Goal: Transaction & Acquisition: Book appointment/travel/reservation

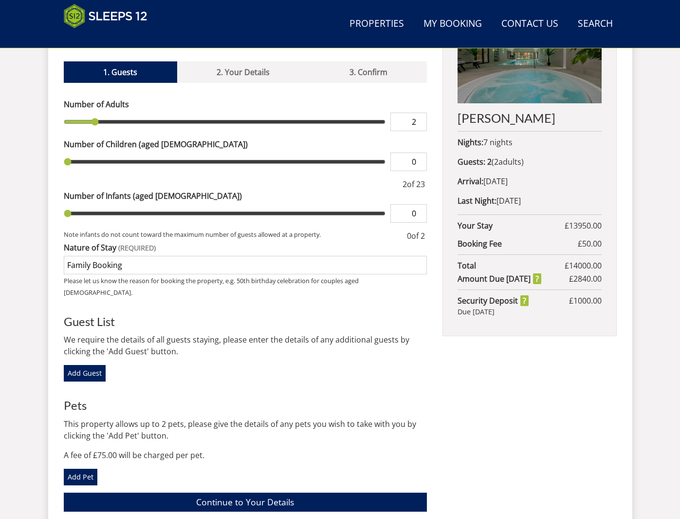
type input "3"
click at [421, 119] on input "3" at bounding box center [408, 121] width 37 height 19
type input "4"
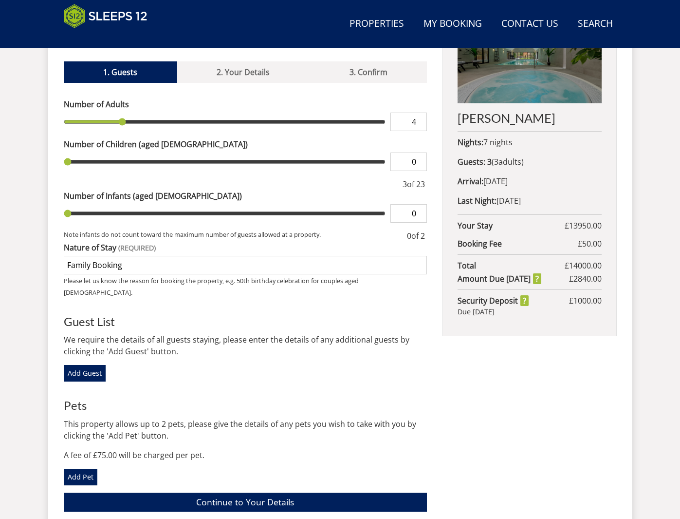
click at [421, 119] on input "4" at bounding box center [408, 121] width 37 height 19
type input "5"
click at [421, 119] on input "5" at bounding box center [408, 121] width 37 height 19
type input "6"
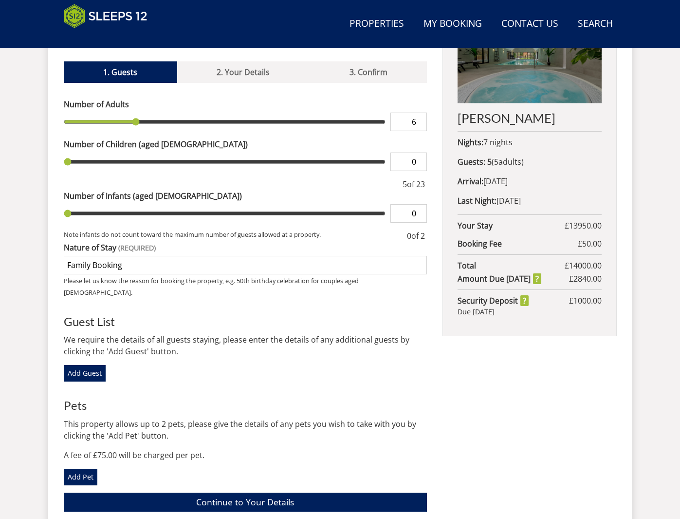
type input "6"
click at [421, 119] on input "6" at bounding box center [408, 121] width 37 height 19
type input "7"
click at [421, 119] on input "7" at bounding box center [408, 121] width 37 height 19
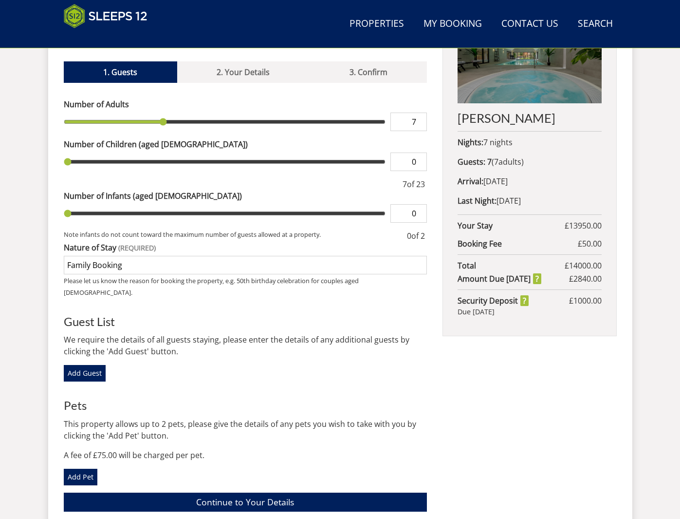
type input "8"
click at [421, 119] on input "8" at bounding box center [408, 121] width 37 height 19
type input "9"
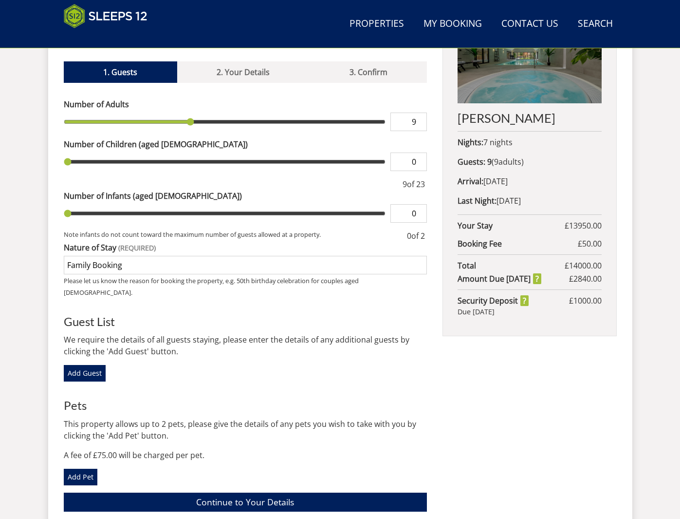
click at [421, 119] on input "9" at bounding box center [408, 121] width 37 height 19
type input "10"
click at [421, 119] on input "10" at bounding box center [408, 121] width 37 height 19
type input "11"
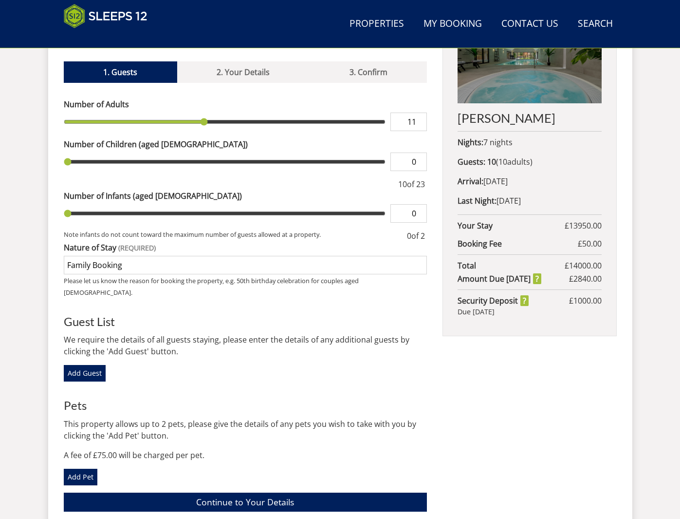
type input "11"
click at [421, 119] on input "11" at bounding box center [408, 121] width 37 height 19
type input "12"
click at [421, 119] on input "12" at bounding box center [408, 121] width 37 height 19
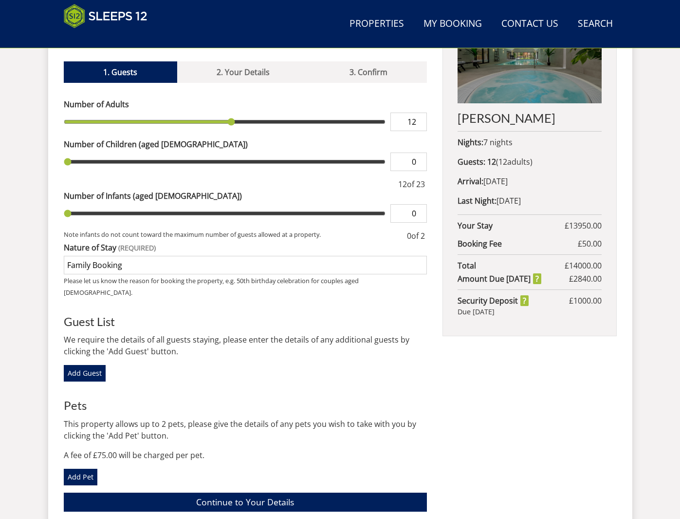
type input "13"
click at [421, 119] on input "13" at bounding box center [408, 121] width 37 height 19
type input "14"
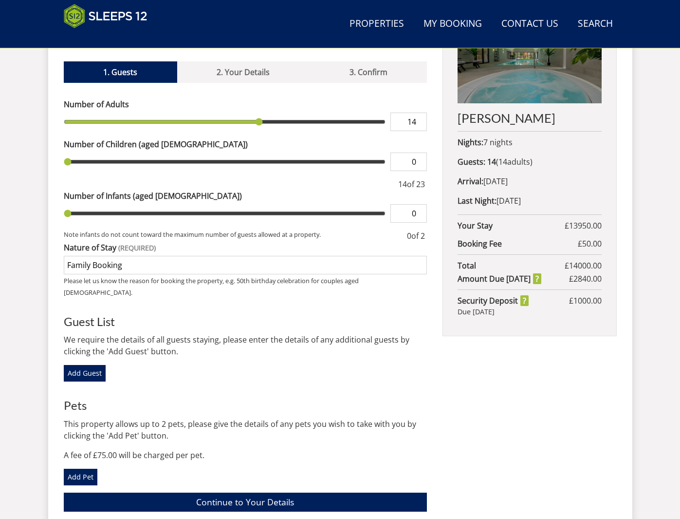
click at [421, 119] on input "14" at bounding box center [408, 121] width 37 height 19
type input "15"
click at [421, 119] on input "15" at bounding box center [408, 121] width 37 height 19
type input "16"
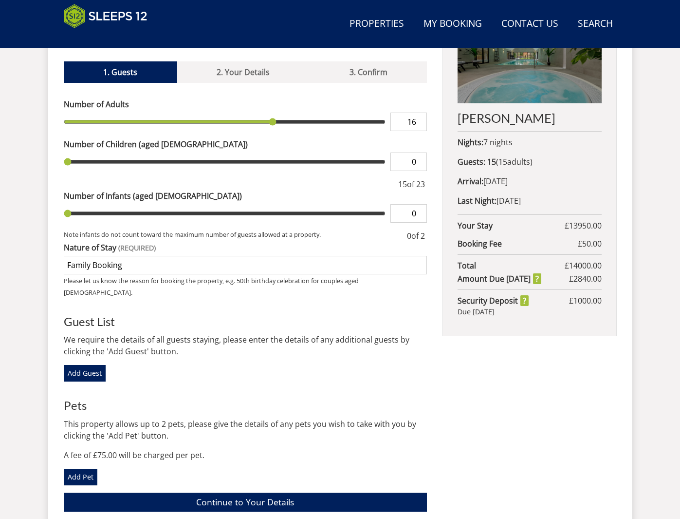
type input "16"
click at [421, 119] on input "16" at bounding box center [408, 121] width 37 height 19
type input "17"
click at [420, 118] on input "17" at bounding box center [408, 121] width 37 height 19
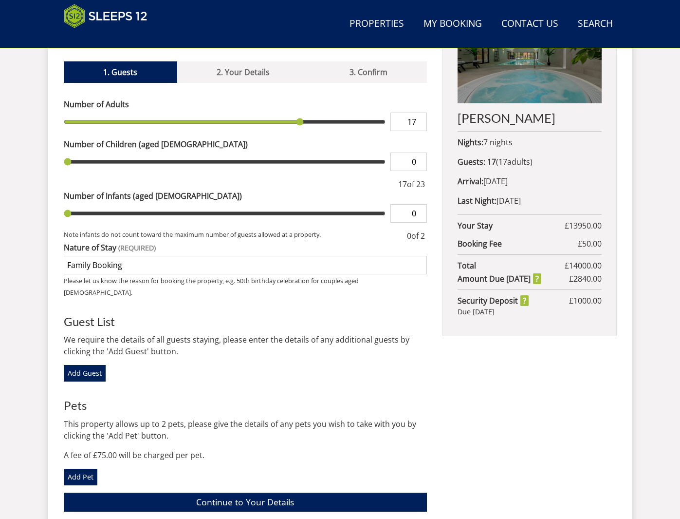
type input "18"
click at [420, 119] on input "18" at bounding box center [408, 121] width 37 height 19
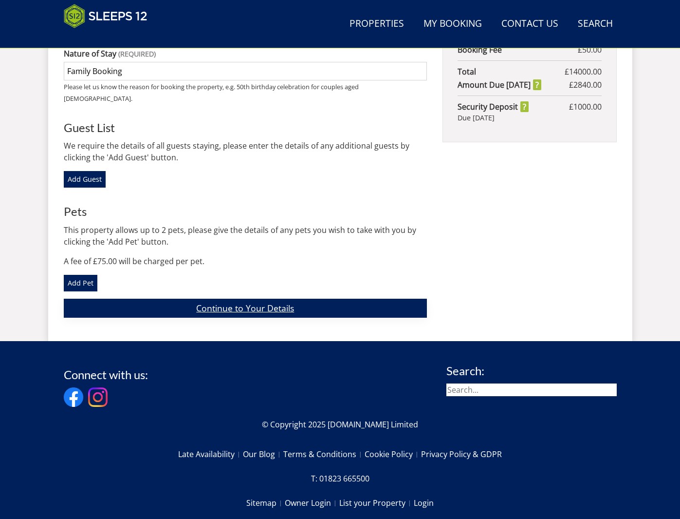
scroll to position [626, 0]
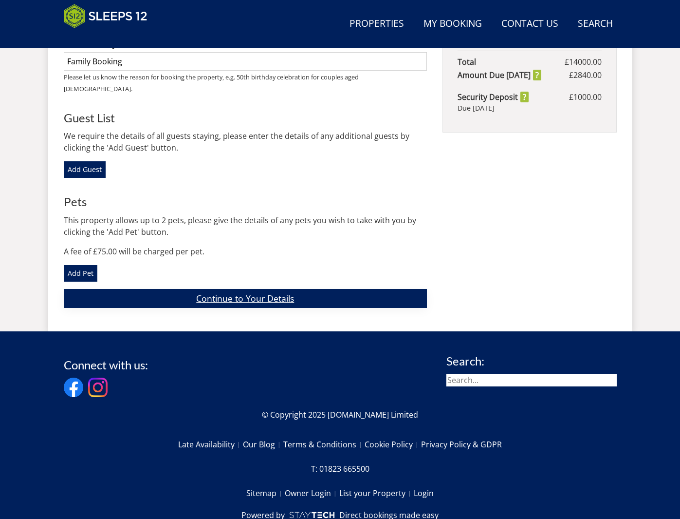
click at [239, 289] on link "Continue to Your Details" at bounding box center [246, 298] width 364 height 19
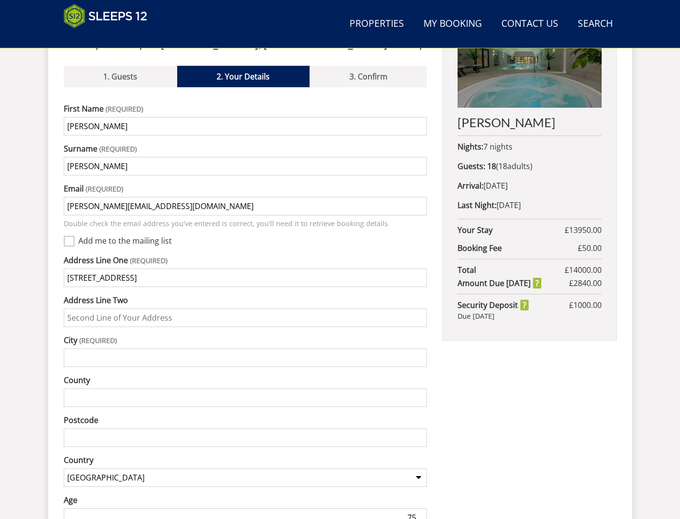
scroll to position [419, 0]
type input "[STREET_ADDRESS]"
type input "St Leonards on Sea"
click at [71, 397] on input "County" at bounding box center [246, 397] width 364 height 19
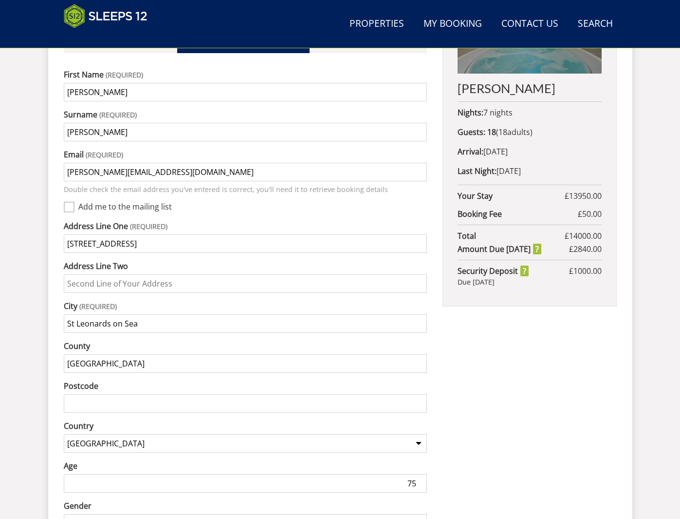
scroll to position [489, 0]
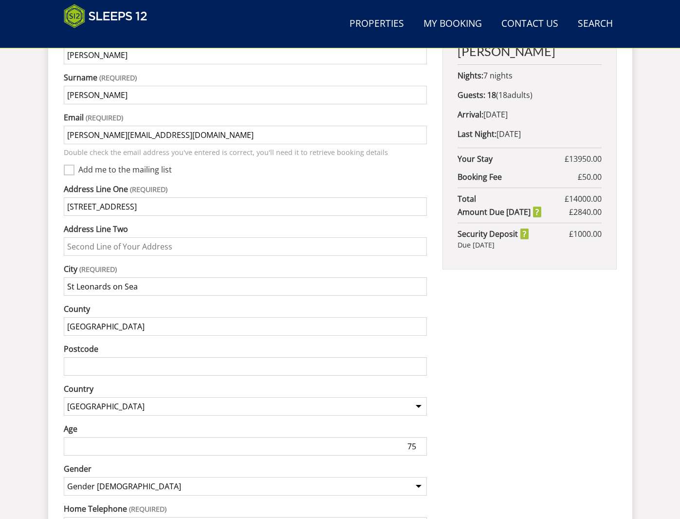
type input "[GEOGRAPHIC_DATA]"
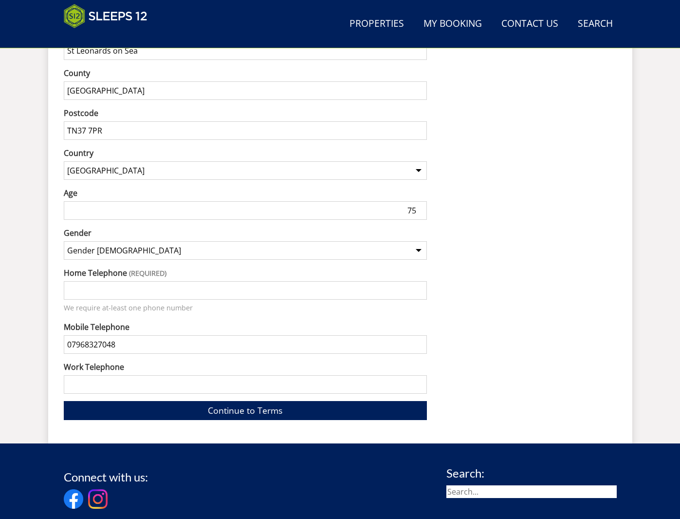
scroll to position [731, 0]
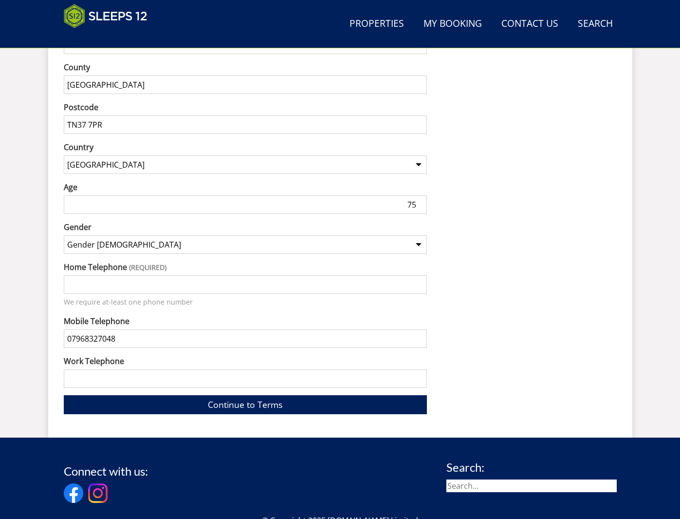
type input "TN37 7PR"
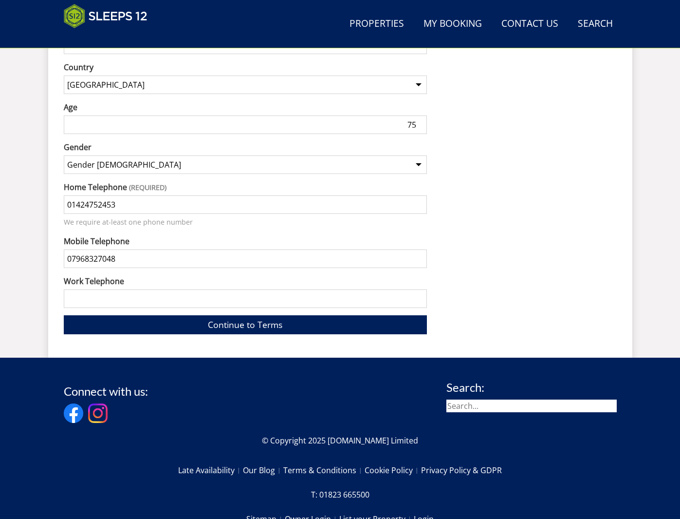
scroll to position [812, 0]
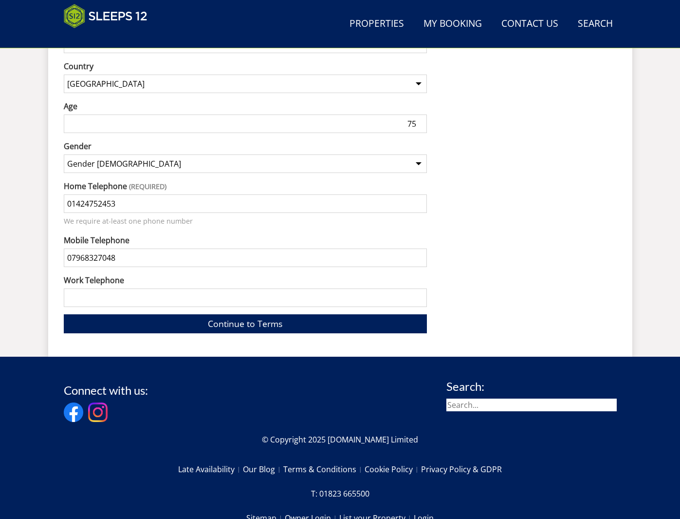
type input "01424752453"
click at [261, 320] on link "Continue to Terms" at bounding box center [246, 323] width 364 height 19
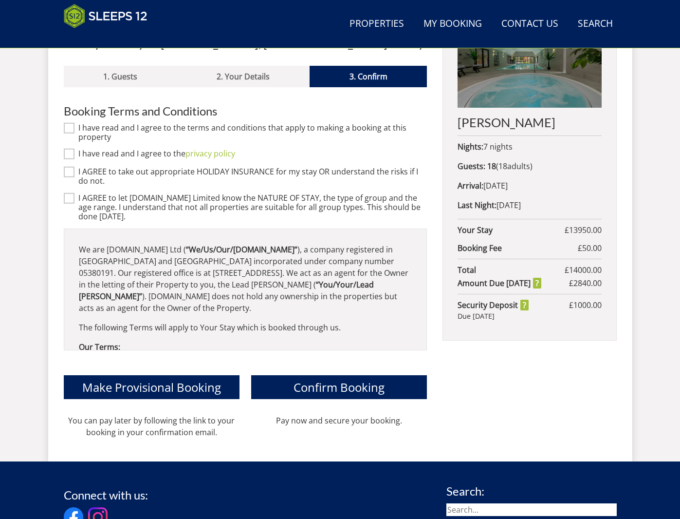
click at [70, 127] on input "I have read and I agree to the terms and conditions that apply to making a book…" at bounding box center [69, 128] width 11 height 11
checkbox input "true"
click at [67, 151] on input "I have read and I agree to the privacy policy" at bounding box center [69, 154] width 11 height 11
checkbox input "true"
click at [67, 170] on input "I AGREE to take out appropriate HOLIDAY INSURANCE for my stay OR understand the…" at bounding box center [69, 172] width 11 height 11
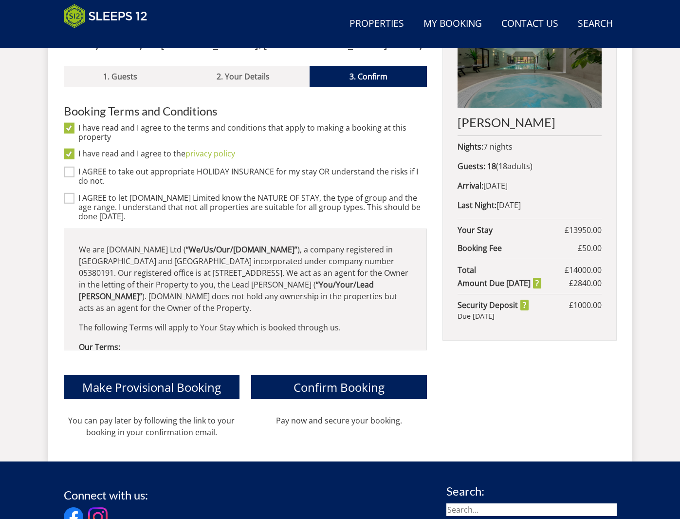
checkbox input "true"
click at [66, 198] on input "I AGREE to let [DOMAIN_NAME] Limited know the NATURE OF STAY, the type of group…" at bounding box center [69, 197] width 11 height 11
checkbox input "true"
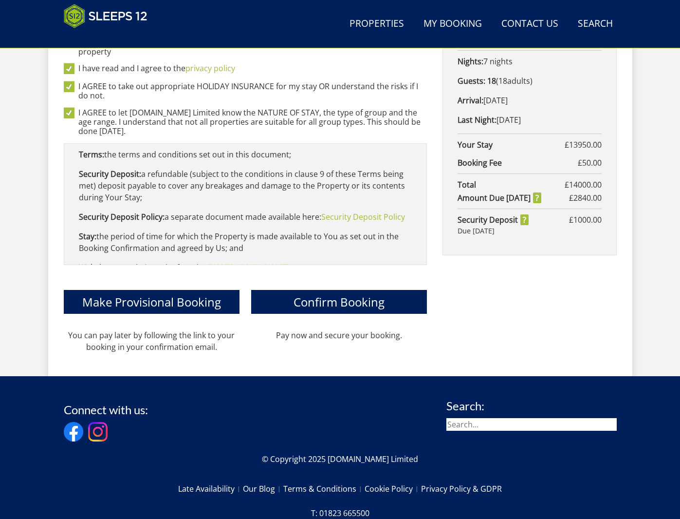
scroll to position [505, 0]
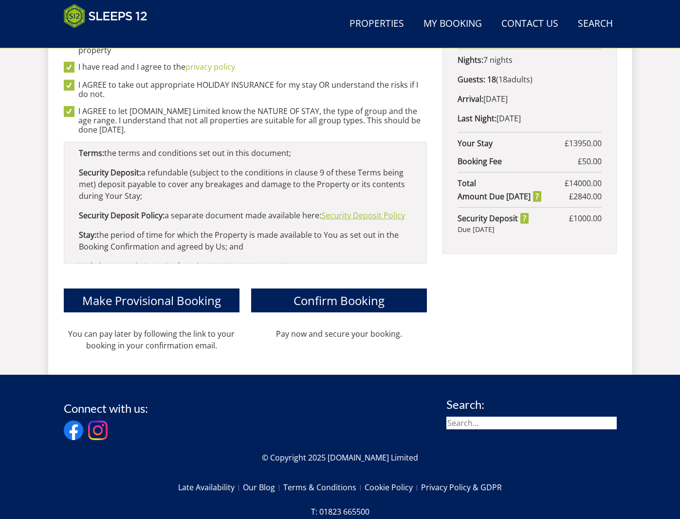
click at [353, 213] on link "Security Deposit Policy" at bounding box center [363, 215] width 84 height 11
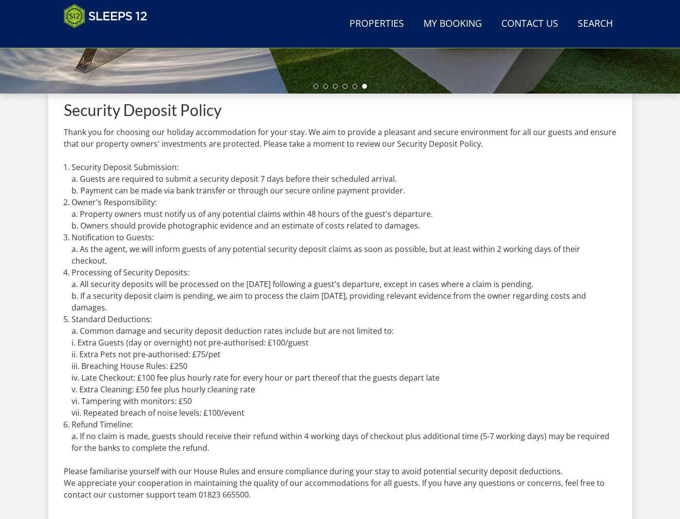
scroll to position [318, 0]
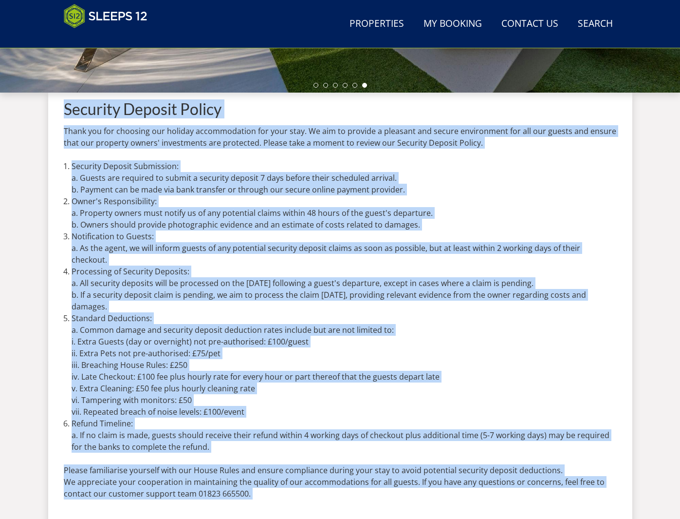
drag, startPoint x: 65, startPoint y: 109, endPoint x: 67, endPoint y: 491, distance: 382.7
click at [61, 494] on div "Security Deposit Policy Thank you for choosing our holiday accommodation for yo…" at bounding box center [340, 310] width 584 height 434
copy div "Security Deposit Policy Thank you for choosing our holiday accommodation for yo…"
click at [55, 148] on div "Security Deposit Policy Thank you for choosing our holiday accommodation for yo…" at bounding box center [340, 310] width 584 height 434
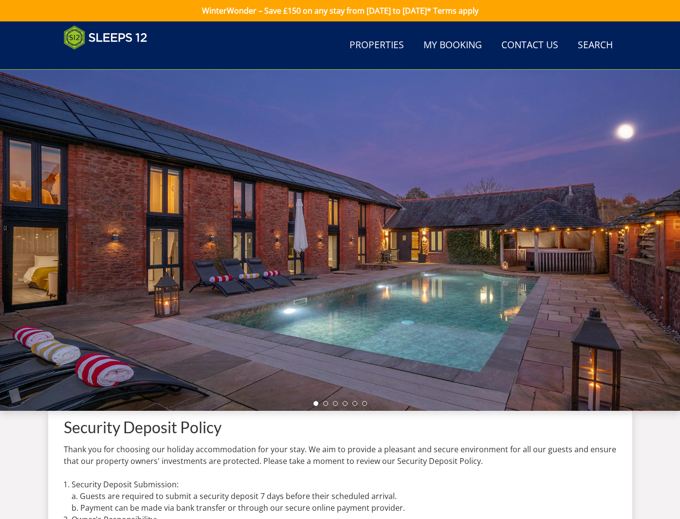
scroll to position [550, 0]
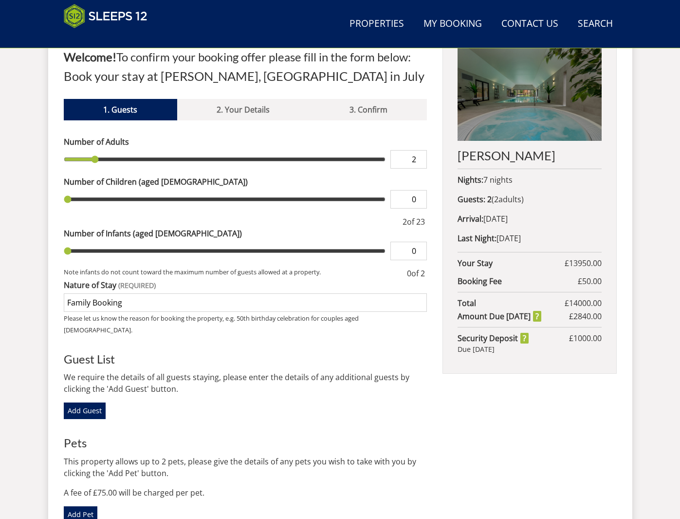
scroll to position [383, 0]
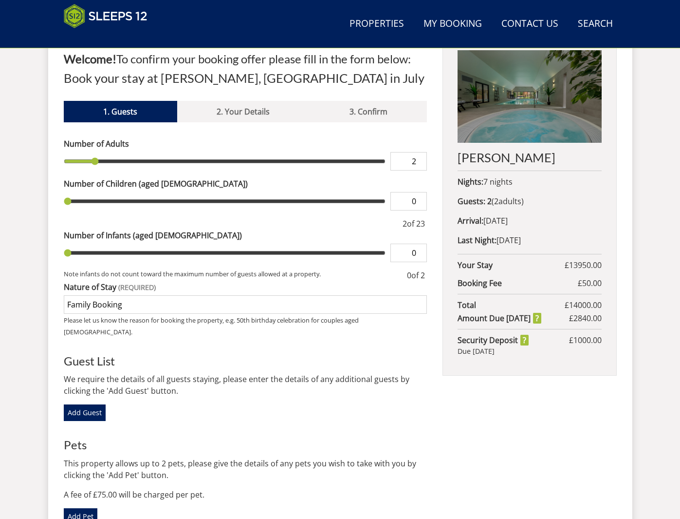
type input "3"
click at [419, 159] on input "3" at bounding box center [408, 161] width 37 height 19
type input "4"
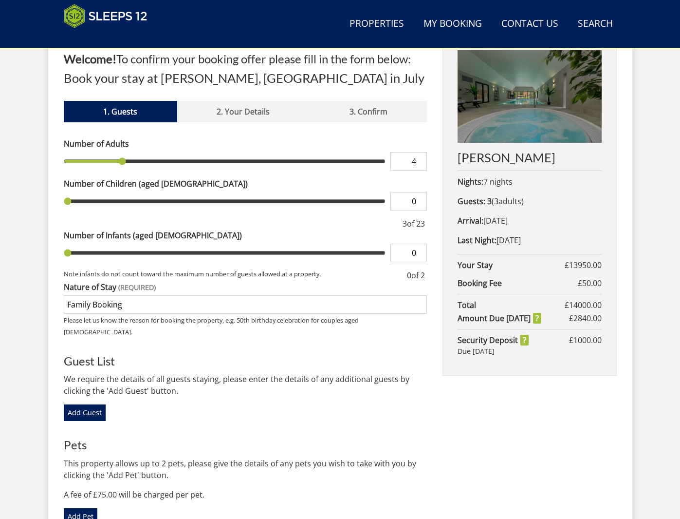
click at [419, 159] on input "4" at bounding box center [408, 161] width 37 height 19
type input "5"
click at [419, 159] on input "5" at bounding box center [408, 161] width 37 height 19
type input "6"
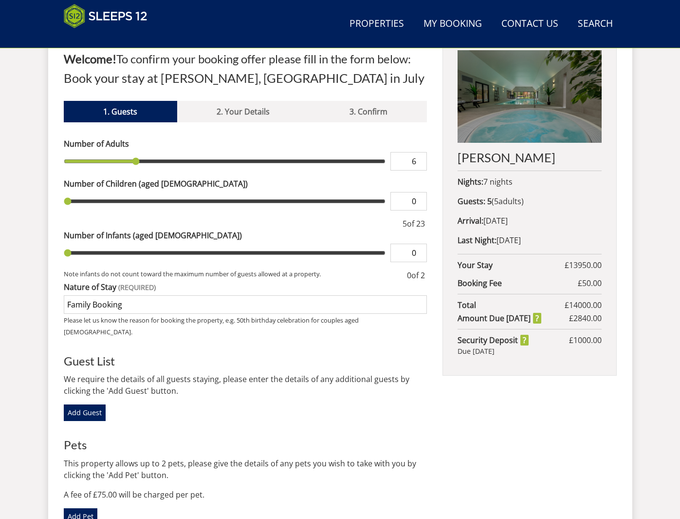
type input "6"
click at [419, 159] on input "6" at bounding box center [408, 161] width 37 height 19
type input "7"
click at [419, 159] on input "7" at bounding box center [408, 161] width 37 height 19
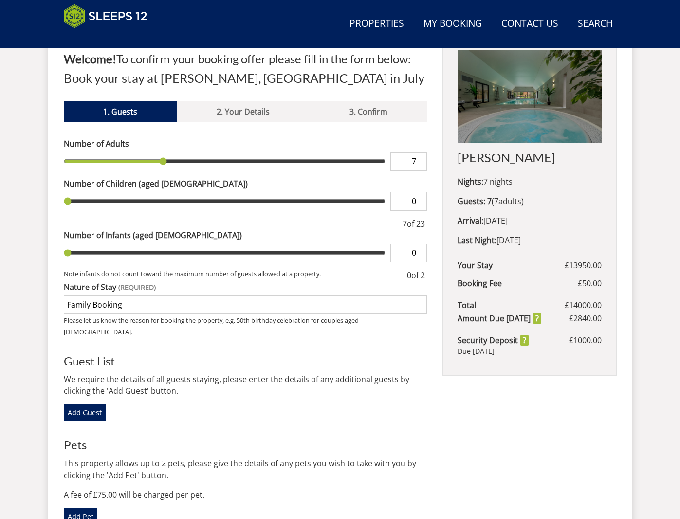
type input "8"
click at [419, 159] on input "8" at bounding box center [408, 161] width 37 height 19
type input "9"
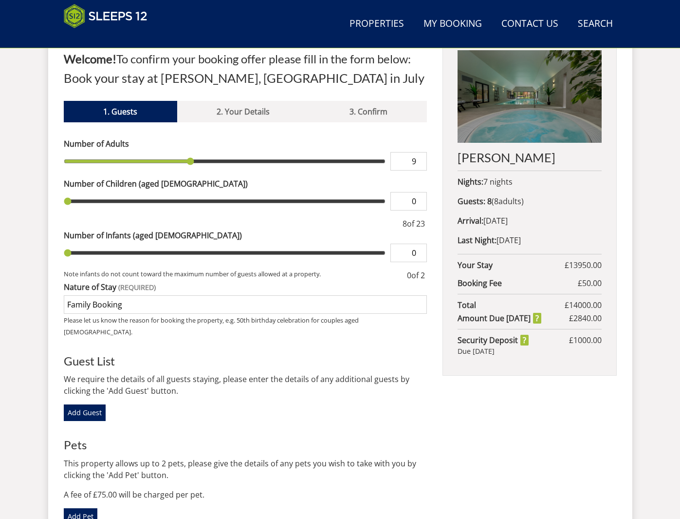
click at [419, 159] on input "9" at bounding box center [408, 161] width 37 height 19
type input "10"
click at [419, 159] on input "10" at bounding box center [408, 161] width 37 height 19
type input "11"
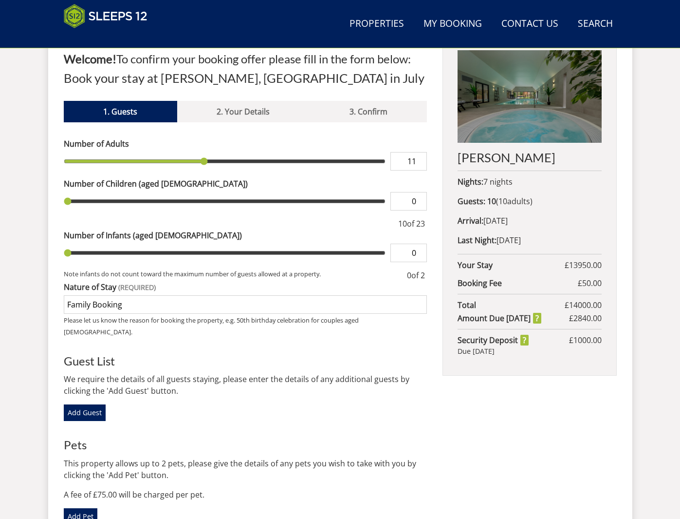
type input "11"
click at [419, 159] on input "11" at bounding box center [408, 161] width 37 height 19
type input "12"
click at [419, 159] on input "12" at bounding box center [408, 161] width 37 height 19
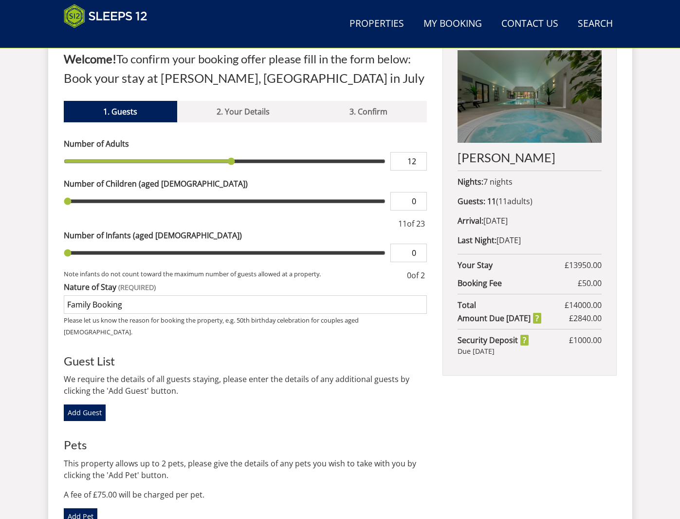
type input "13"
click at [419, 159] on input "13" at bounding box center [408, 161] width 37 height 19
type input "14"
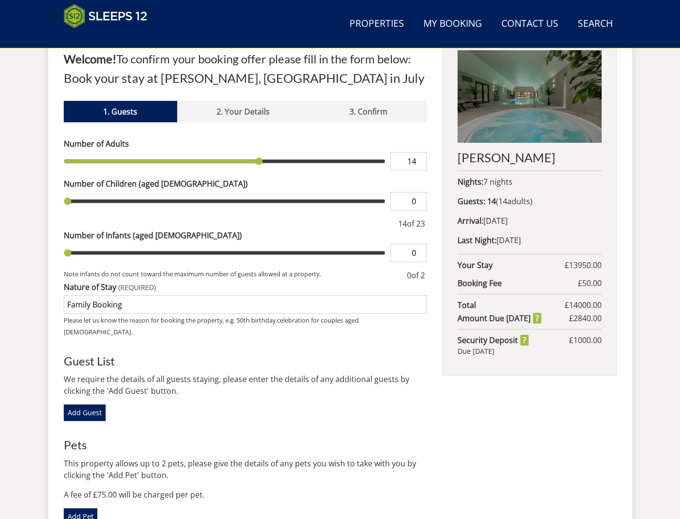
click at [419, 159] on input "14" at bounding box center [408, 161] width 37 height 19
type input "15"
click at [419, 159] on input "15" at bounding box center [408, 161] width 37 height 19
type input "16"
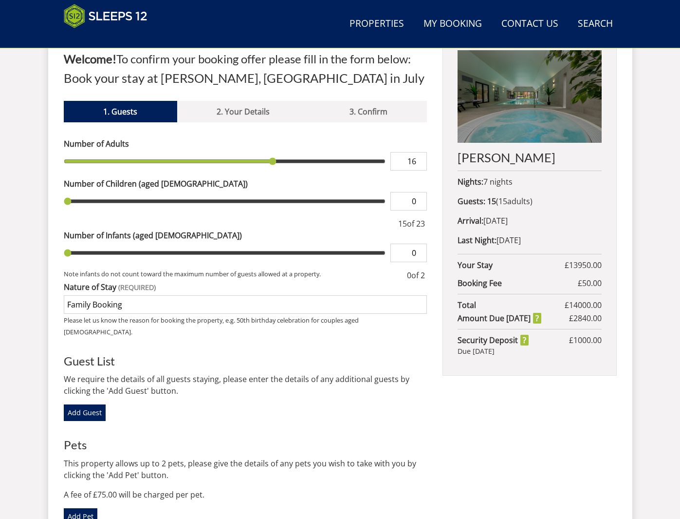
type input "16"
click at [419, 159] on input "16" at bounding box center [408, 161] width 37 height 19
type input "17"
click at [419, 159] on input "17" at bounding box center [408, 161] width 37 height 19
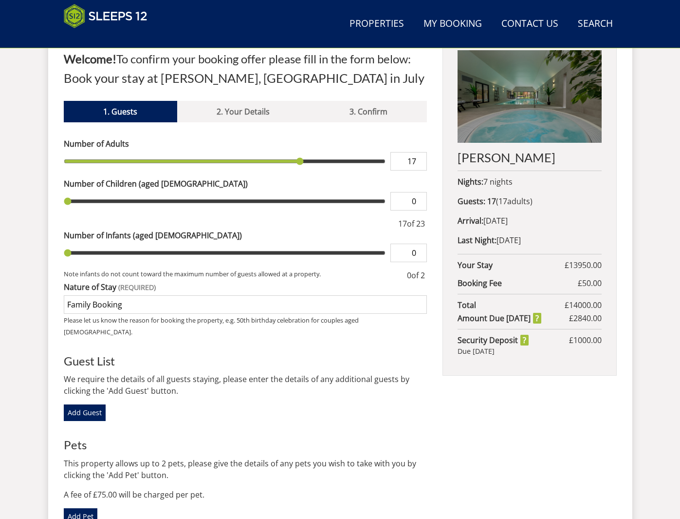
type input "18"
click at [419, 159] on input "18" at bounding box center [408, 161] width 37 height 19
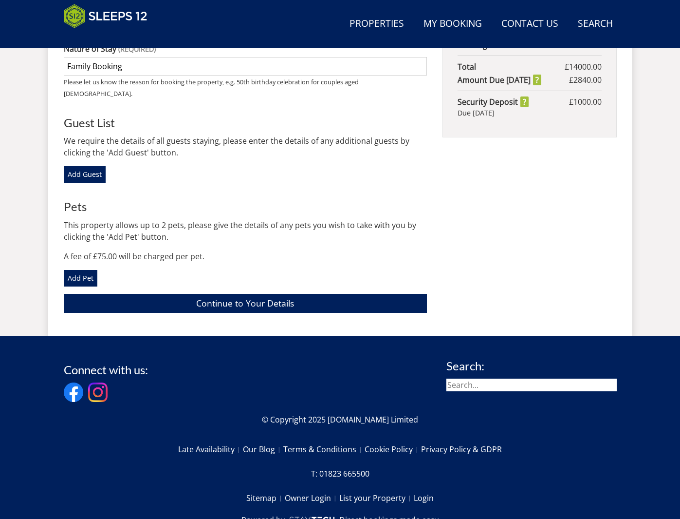
scroll to position [636, 0]
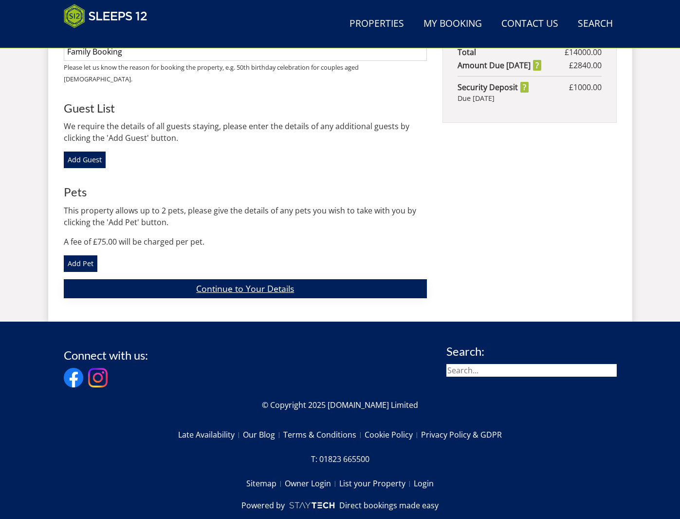
click at [244, 279] on link "Continue to Your Details" at bounding box center [246, 288] width 364 height 19
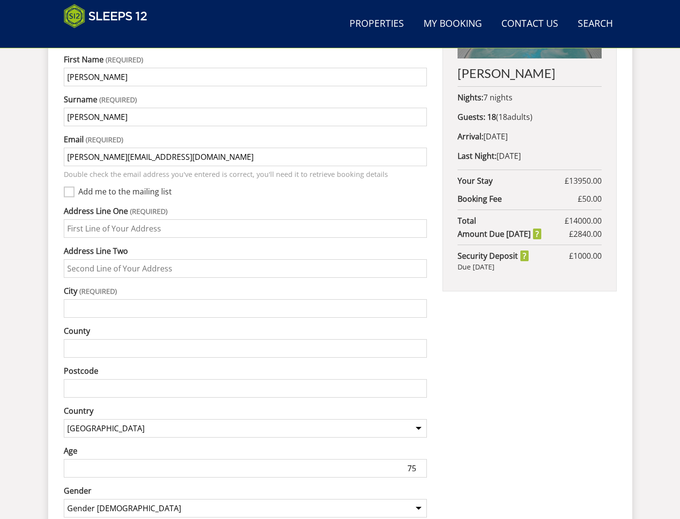
scroll to position [477, 0]
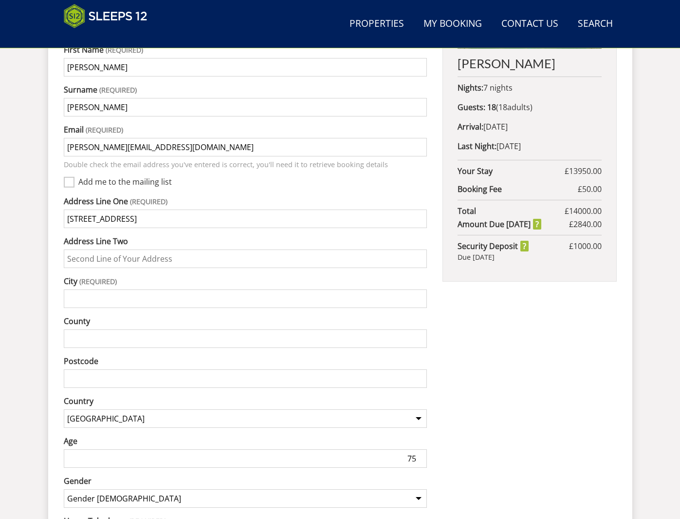
type input "[STREET_ADDRESS]"
type input "St Leonards on Sea"
drag, startPoint x: 73, startPoint y: 337, endPoint x: 78, endPoint y: 326, distance: 12.0
click at [73, 337] on input "County" at bounding box center [246, 338] width 364 height 19
type input "S"
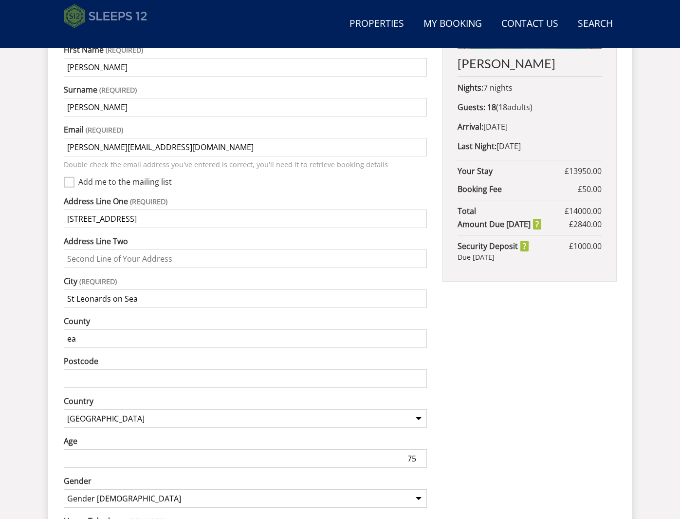
type input "e"
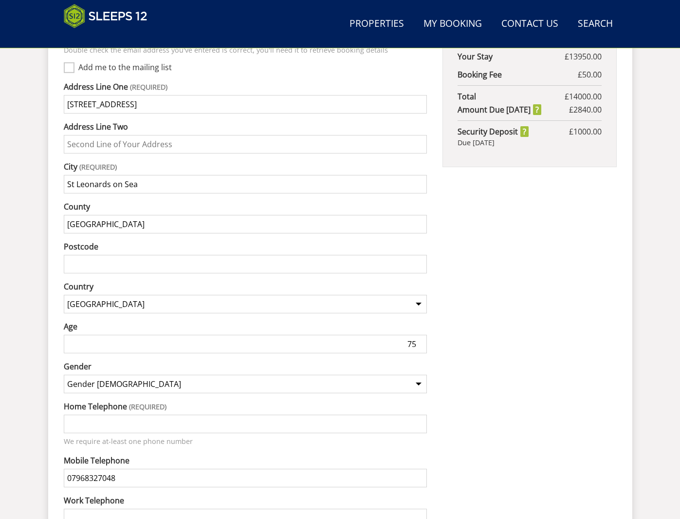
scroll to position [616, 0]
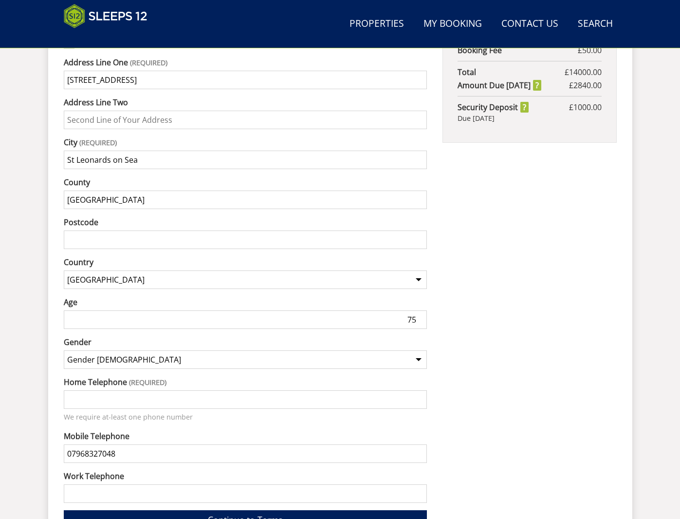
type input "[GEOGRAPHIC_DATA]"
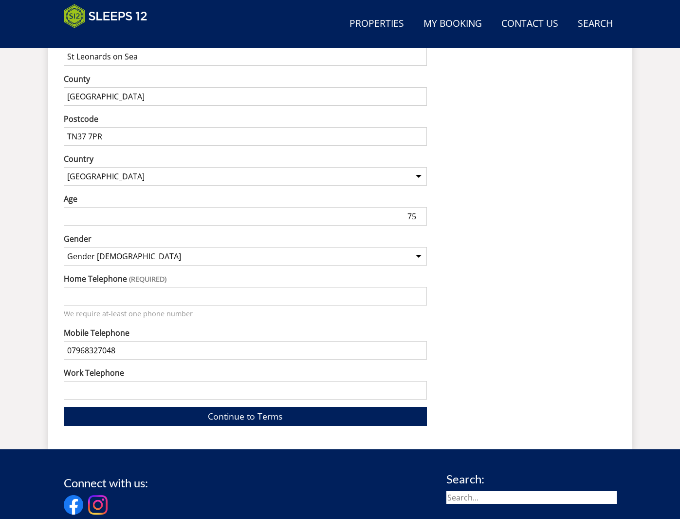
scroll to position [764, 0]
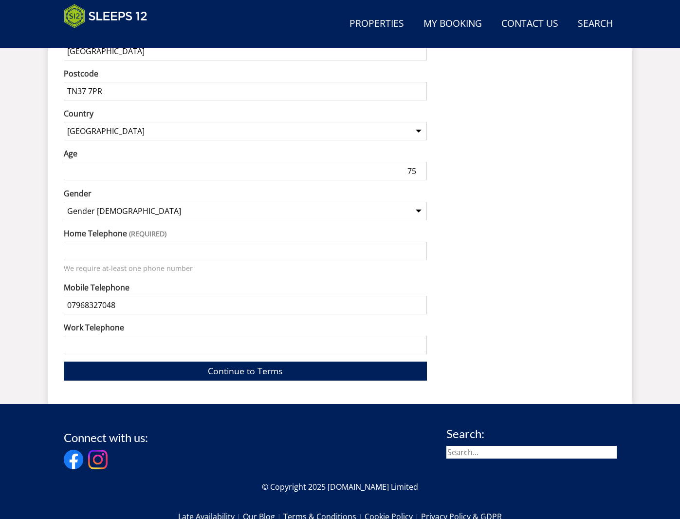
type input "TN37 7PR"
type input "01424752453"
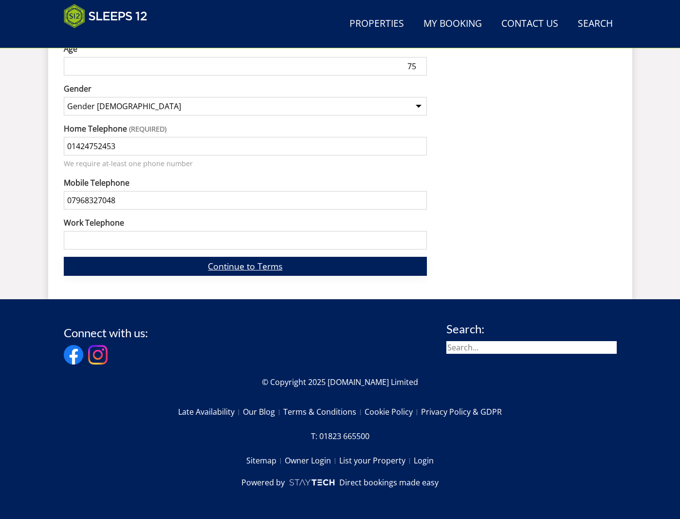
scroll to position [869, 0]
click at [239, 265] on link "Continue to Terms" at bounding box center [246, 266] width 364 height 19
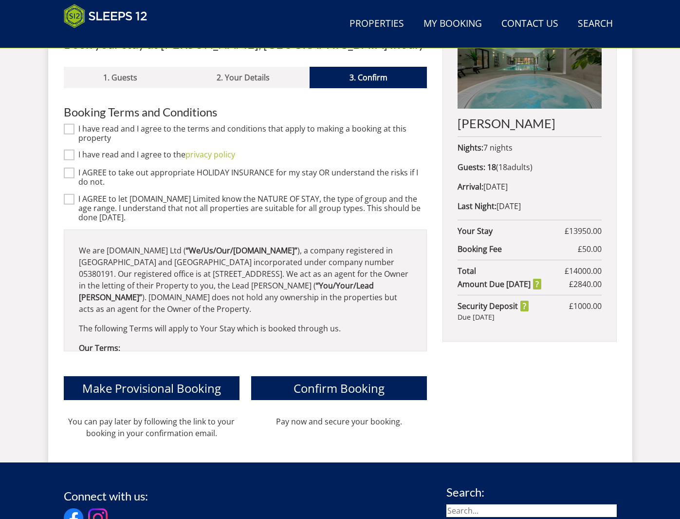
scroll to position [417, 0]
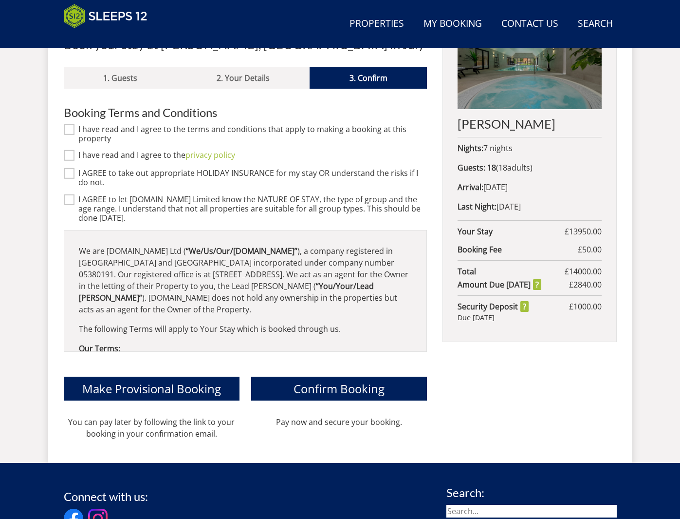
click at [70, 129] on input "I have read and I agree to the terms and conditions that apply to making a book…" at bounding box center [69, 129] width 11 height 11
checkbox input "true"
click at [69, 154] on input "I have read and I agree to the privacy policy" at bounding box center [69, 155] width 11 height 11
checkbox input "true"
click at [68, 173] on input "I AGREE to take out appropriate HOLIDAY INSURANCE for my stay OR understand the…" at bounding box center [69, 173] width 11 height 11
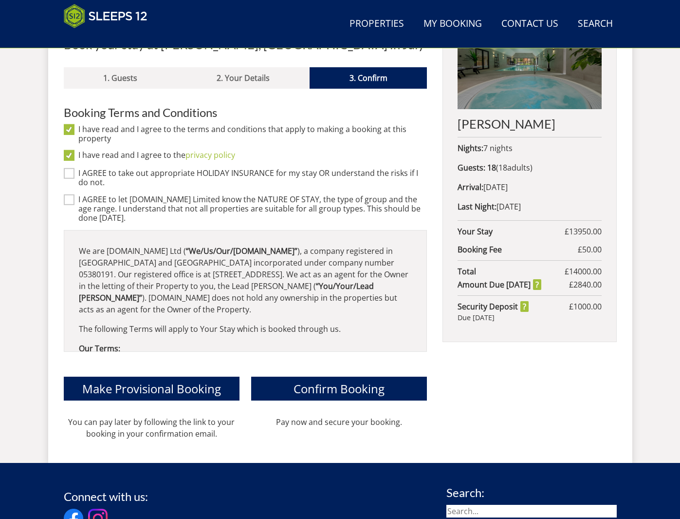
checkbox input "true"
click at [70, 202] on input "I AGREE to let [DOMAIN_NAME] Limited know the NATURE OF STAY, the type of group…" at bounding box center [69, 199] width 11 height 11
checkbox input "true"
click at [333, 389] on span "Confirm Booking" at bounding box center [339, 388] width 91 height 16
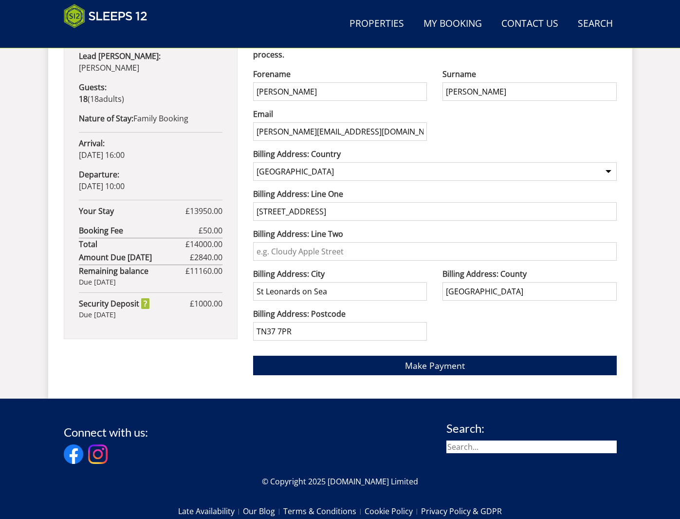
scroll to position [585, 0]
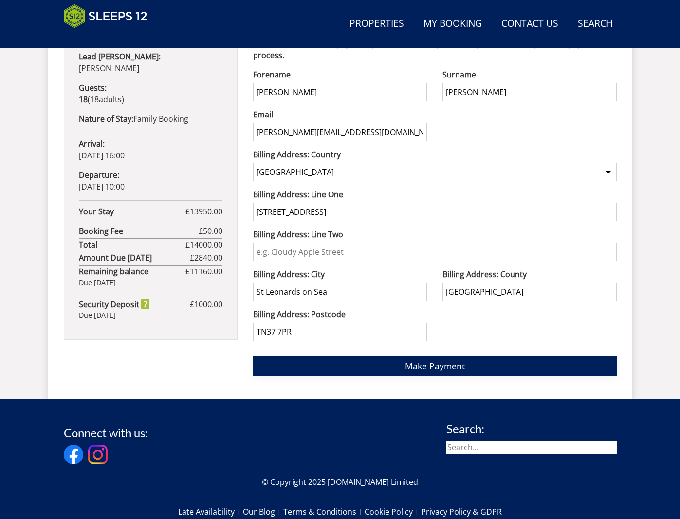
click at [428, 367] on span "Make Payment" at bounding box center [435, 366] width 60 height 12
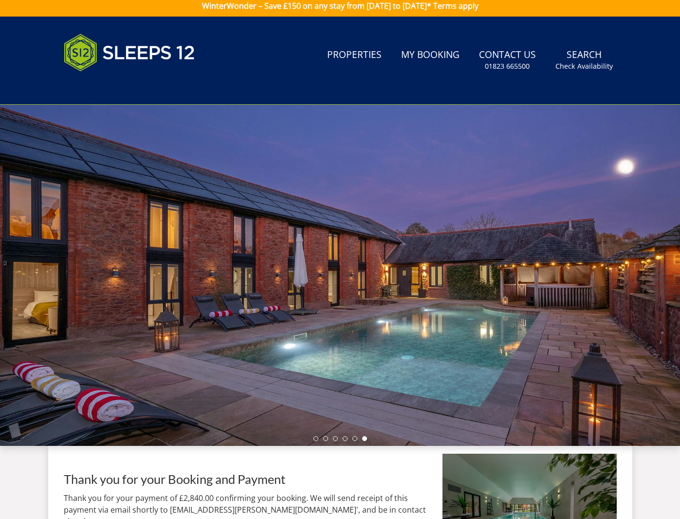
scroll to position [6, 0]
